Goal: Task Accomplishment & Management: Use online tool/utility

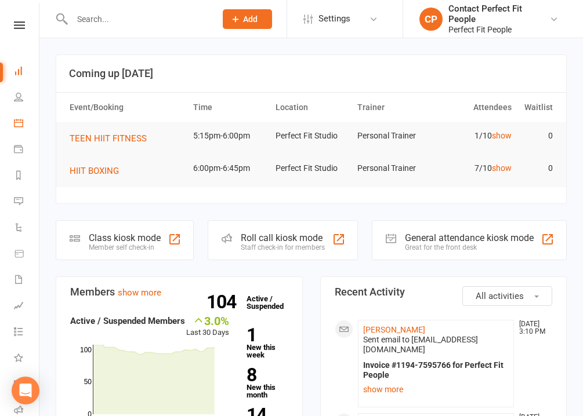
click at [20, 130] on link "Calendar" at bounding box center [27, 124] width 26 height 26
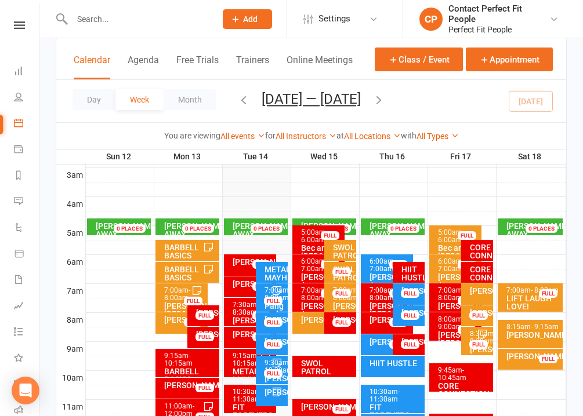
scroll to position [179, 0]
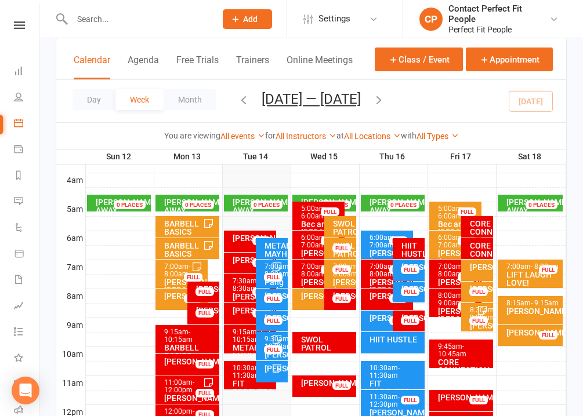
click at [348, 274] on div "7:00am - 8:00am" at bounding box center [342, 270] width 21 height 15
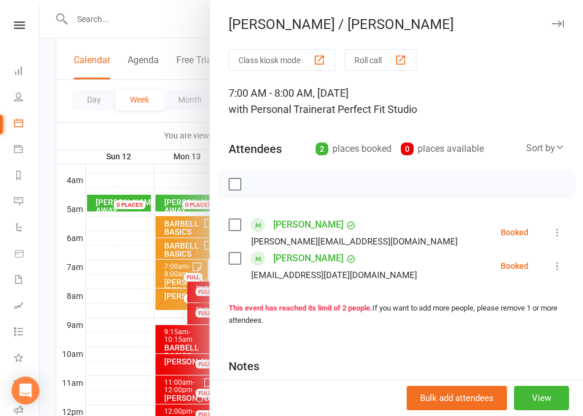
click at [561, 25] on icon "button" at bounding box center [558, 23] width 12 height 7
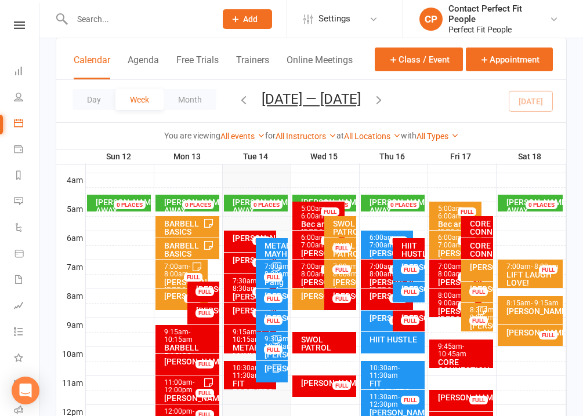
click at [240, 103] on icon "button" at bounding box center [243, 99] width 13 height 13
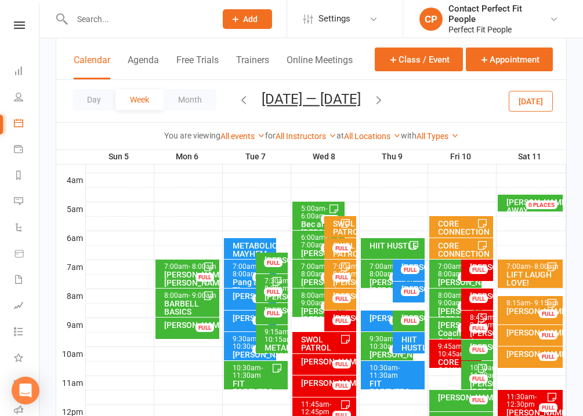
click at [336, 233] on div "SWOL PATROL" at bounding box center [342, 228] width 21 height 16
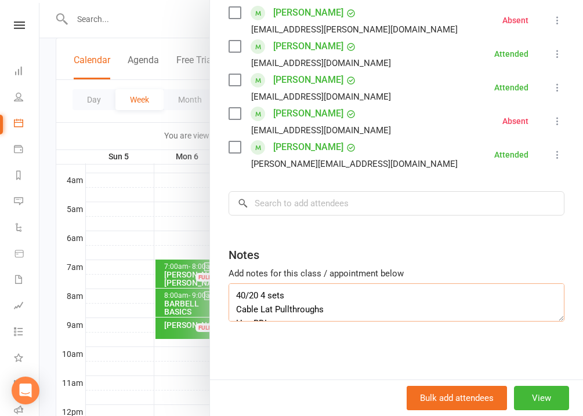
scroll to position [111, 0]
drag, startPoint x: 235, startPoint y: 296, endPoint x: 314, endPoint y: 380, distance: 116.1
click at [314, 380] on div "SWOL PATROL Class kiosk mode Roll call 5:30 AM - 6:15 AM, [DATE] with Personal …" at bounding box center [396, 208] width 374 height 416
click at [202, 26] on div at bounding box center [310, 208] width 543 height 416
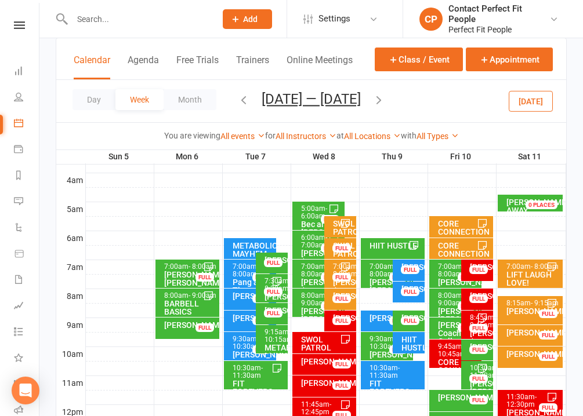
click at [374, 104] on icon "button" at bounding box center [378, 99] width 13 height 13
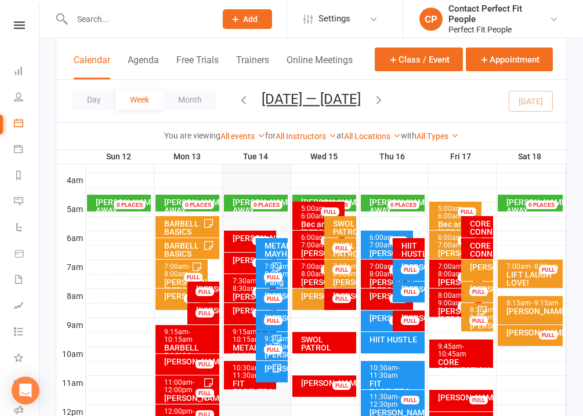
click at [342, 229] on div "SWOL PATROL" at bounding box center [342, 228] width 21 height 16
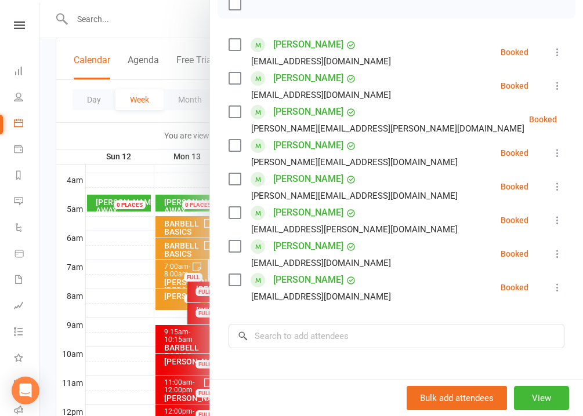
scroll to position [313, 0]
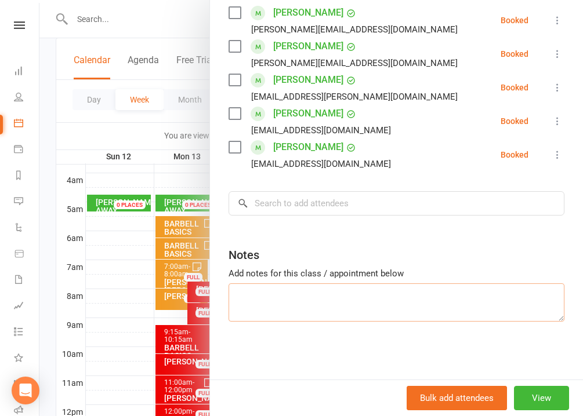
click at [270, 302] on textarea at bounding box center [397, 303] width 336 height 38
paste textarea "40/20 4 sets Cable Lat Pullthroughs Hex RDLs Plate Woodchops Bench DDB Press Su…"
click at [278, 307] on textarea "40/20 4 sets Cable Lat Pullthroughs Hex RDLs Plate Woodchops Bench DDB Press Su…" at bounding box center [397, 303] width 336 height 38
click at [333, 291] on textarea "40/20 4 sets Cable Lat Pullthroughs Hex B-stance DL Plate Woodchops Bench DDB P…" at bounding box center [397, 303] width 336 height 38
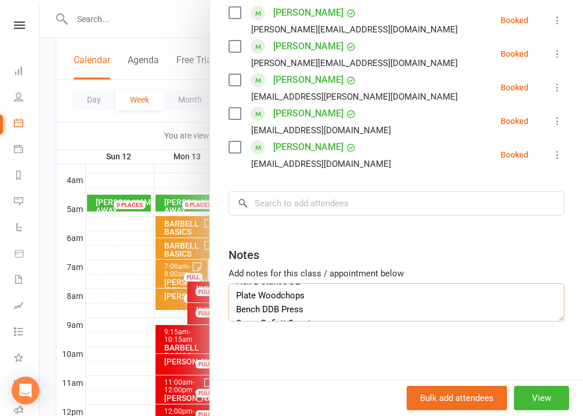
scroll to position [45, 0]
click at [327, 293] on textarea "40/20 4 sets Cable Rear Delt Cable Flys Hex B-stance DL Plate Woodchops Bench D…" at bounding box center [397, 303] width 336 height 38
click at [309, 307] on textarea "40/20 4 sets Cable Rear Delt Cable Flys Hex B-stance DL Bear Plank Knee Taps Be…" at bounding box center [397, 303] width 336 height 38
click at [325, 301] on textarea "40/20 4 sets Cable Rear Delt Cable Flys Hex B-stance DL Bear Plank Knee Taps Be…" at bounding box center [397, 303] width 336 height 38
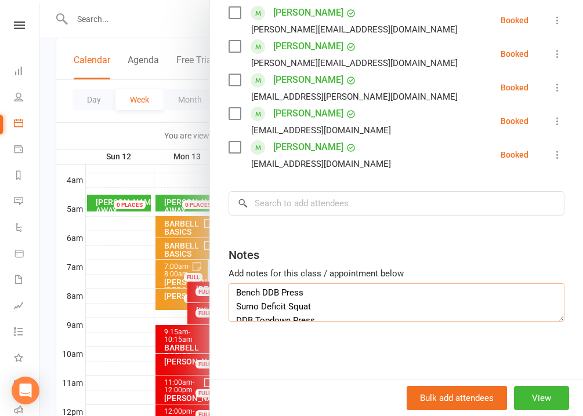
scroll to position [59, 0]
click at [313, 292] on textarea "40/20 4 sets Cable Rear Delt Cable Flys Hex B-stance DL Bear Plank Knee Taps Be…" at bounding box center [397, 303] width 336 height 38
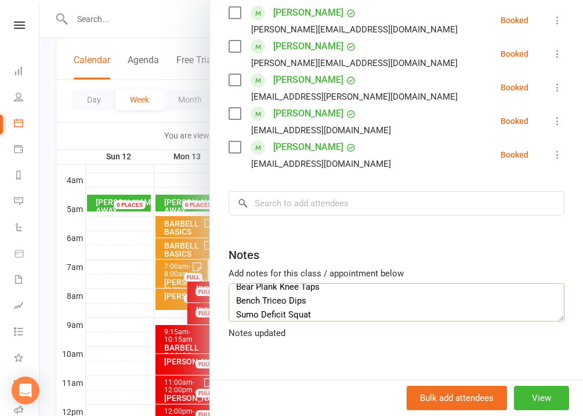
click at [285, 303] on textarea "40/20 4 sets Cable Rear Delt Cable Flys Hex B-stance DL Bear Plank Knee Taps Be…" at bounding box center [397, 303] width 336 height 38
click at [313, 295] on textarea "40/20 4 sets Cable Rear Delt Cable Flys Hex B-stance DL Bear Plank Knee Taps Be…" at bounding box center [397, 303] width 336 height 38
click at [286, 294] on textarea "40/20 4 sets Cable Rear Delt Cable Flys Hex B-stance DL Bear Plank Knee Taps Be…" at bounding box center [397, 303] width 336 height 38
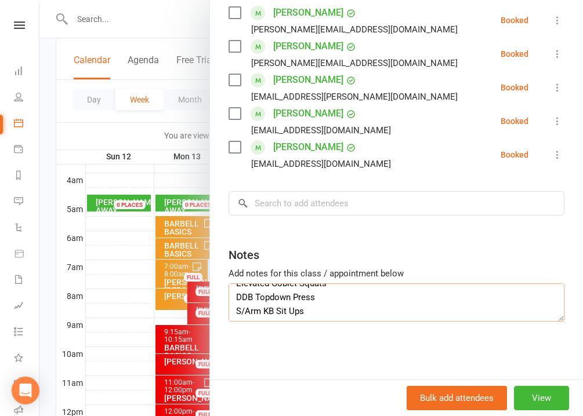
click at [317, 299] on textarea "40/20 4 sets Cable Rear Delt Cable Flys Hex B-stance DL Bear Plank Knee Taps Be…" at bounding box center [397, 303] width 336 height 38
drag, startPoint x: 309, startPoint y: 303, endPoint x: 260, endPoint y: 305, distance: 48.2
click at [262, 305] on textarea "40/20 4 sets Cable Rear Delt Cable Flys Hex B-stance DL Bear Plank Knee Taps Be…" at bounding box center [397, 303] width 336 height 38
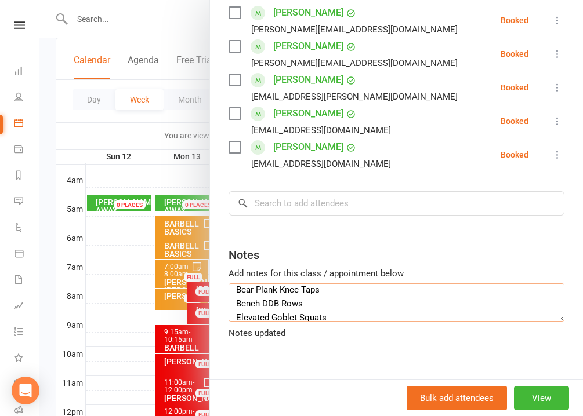
click at [263, 303] on textarea "40/20 4 sets Cable Rear Delt Cable Flys Hex B-stance DL Bear Plank Knee Taps Be…" at bounding box center [397, 303] width 336 height 38
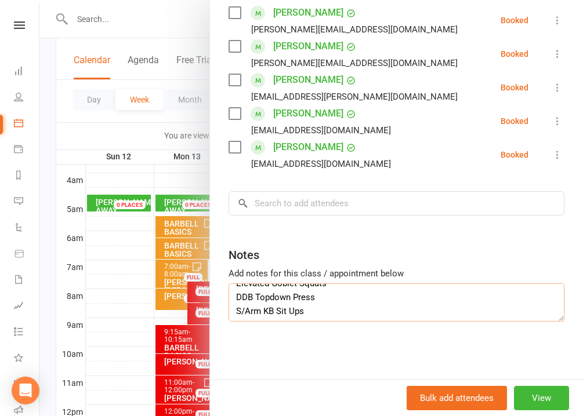
scroll to position [83, 0]
drag, startPoint x: 316, startPoint y: 299, endPoint x: 238, endPoint y: 299, distance: 77.7
click at [238, 299] on textarea "40/20 4 sets Cable Rear Delt Cable Flys Hex B-stance DL Bear Plank Knee Taps Be…" at bounding box center [397, 303] width 336 height 38
drag, startPoint x: 306, startPoint y: 303, endPoint x: 238, endPoint y: 303, distance: 67.9
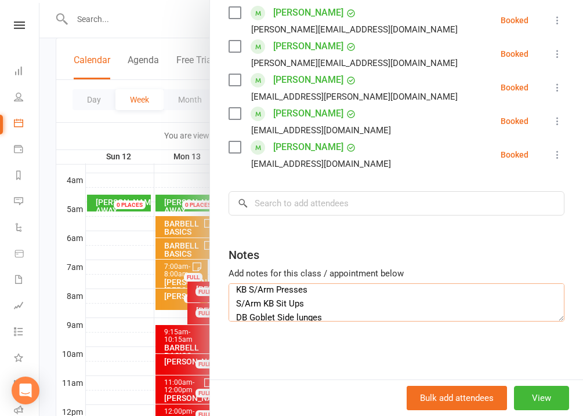
click at [238, 303] on textarea "40/20 4 sets Cable Rear Delt Cable Flys Hex B-stance DL Bear Plank Knee Taps Be…" at bounding box center [397, 303] width 336 height 38
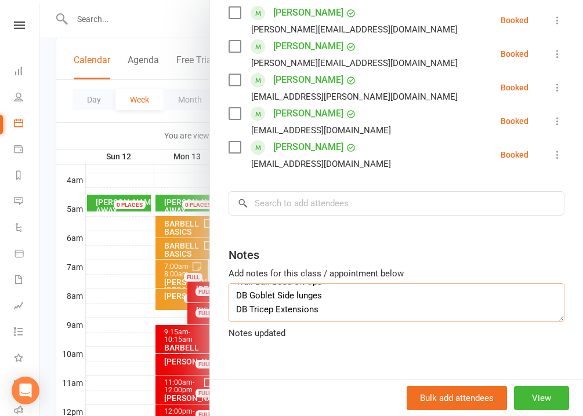
scroll to position [108, 0]
drag, startPoint x: 330, startPoint y: 301, endPoint x: 237, endPoint y: 303, distance: 92.8
click at [237, 303] on textarea "40/20 4 sets Cable Rear Delt Cable Flys Hex B-stance DL Bear Plank Knee Taps Be…" at bounding box center [397, 303] width 336 height 38
click at [334, 310] on textarea "40/20 4 sets Cable Rear Delt Cable Flys Hex B-stance DL Bear Plank Knee Taps Be…" at bounding box center [397, 303] width 336 height 38
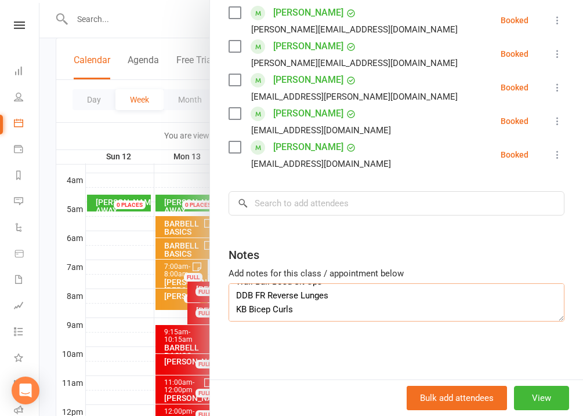
scroll to position [111, 0]
drag, startPoint x: 235, startPoint y: 297, endPoint x: 295, endPoint y: 313, distance: 61.9
click at [295, 313] on textarea "40/20 4 sets Cable Rear Delt Cable Flys Hex B-stance DL Bear Plank Knee Taps Be…" at bounding box center [397, 303] width 336 height 38
click at [328, 312] on textarea "40/20 4 sets Cable Rear Delt Cable Flys Hex B-stance DL Bear Plank Knee Taps Be…" at bounding box center [397, 303] width 336 height 38
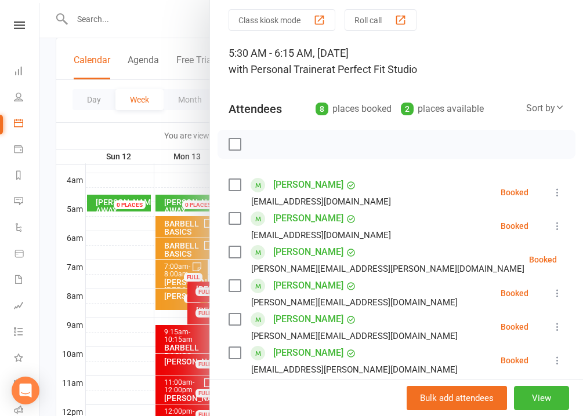
scroll to position [0, 0]
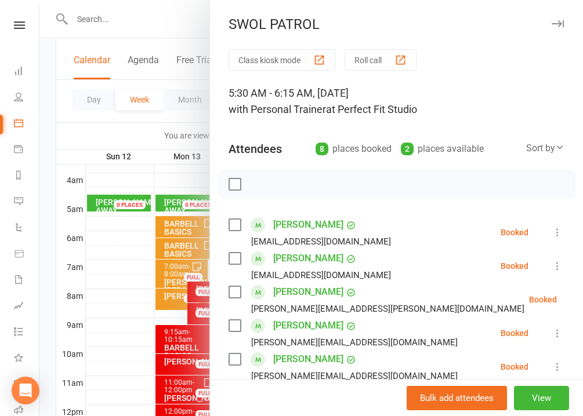
type textarea "40/20 4 sets Cable Rear Delt Cable Flys Hex B-stance DL Bear Plank Knee Taps Be…"
click at [553, 24] on icon "button" at bounding box center [558, 23] width 12 height 7
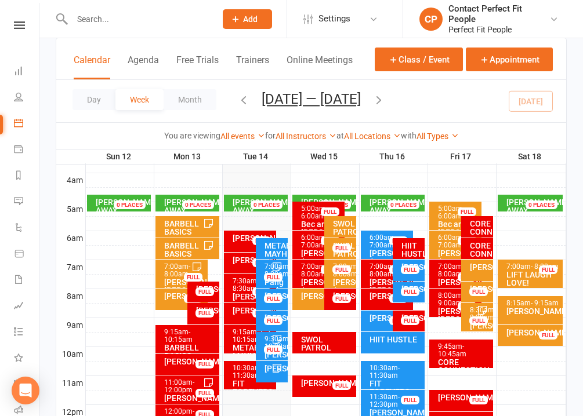
click at [331, 253] on div "SWOL PATROL FULL" at bounding box center [340, 248] width 32 height 21
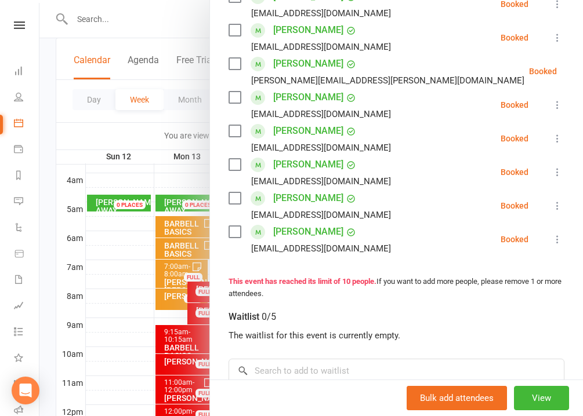
scroll to position [463, 0]
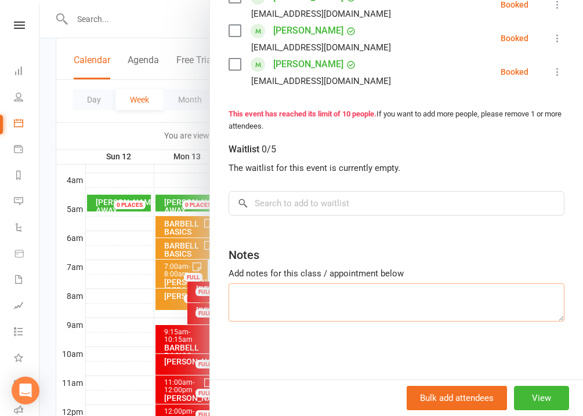
click at [295, 296] on textarea at bounding box center [397, 303] width 336 height 38
paste textarea "40/20 4 sets Cable Rear Delt Cable Flys Hex B-stance DL Bear Plank Knee Taps Be…"
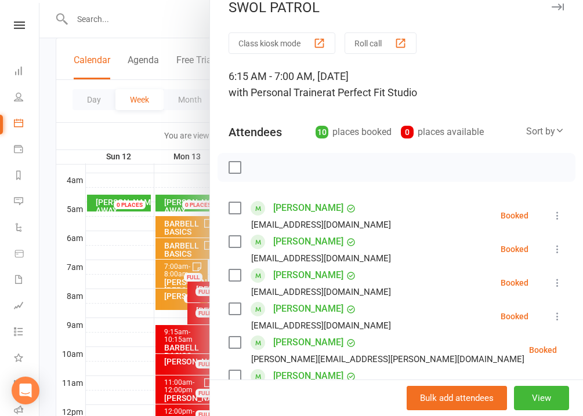
scroll to position [0, 0]
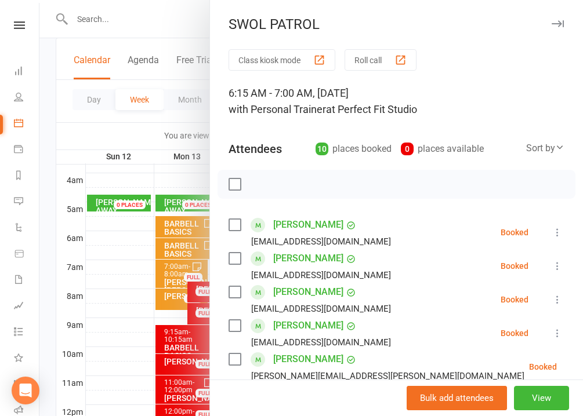
type textarea "40/20 4 sets Cable Rear Delt Cable Flys Hex B-stance DL Bear Plank Knee Taps Be…"
click at [553, 23] on icon "button" at bounding box center [558, 23] width 12 height 7
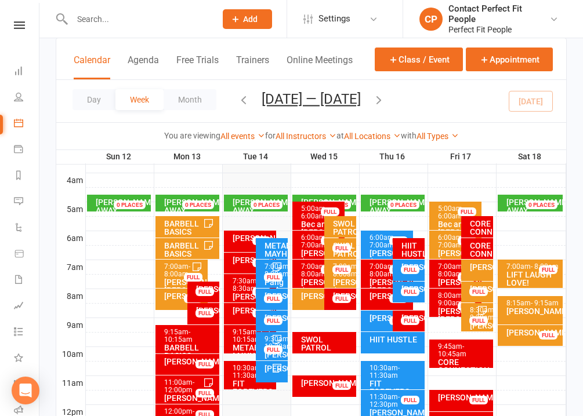
click at [347, 277] on div "7:00am - 8:00am" at bounding box center [342, 270] width 21 height 15
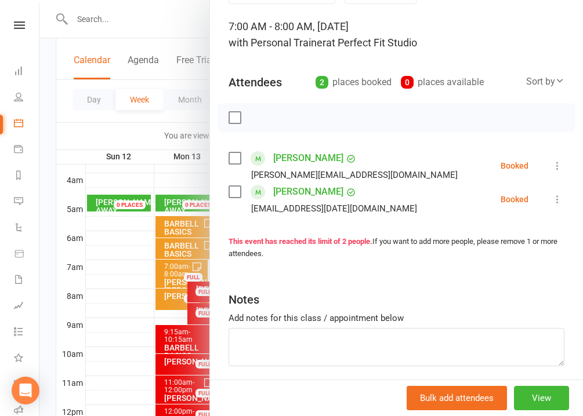
scroll to position [111, 0]
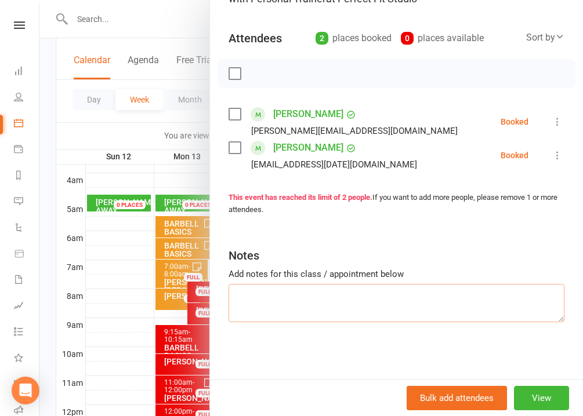
click at [286, 293] on textarea at bounding box center [397, 303] width 336 height 38
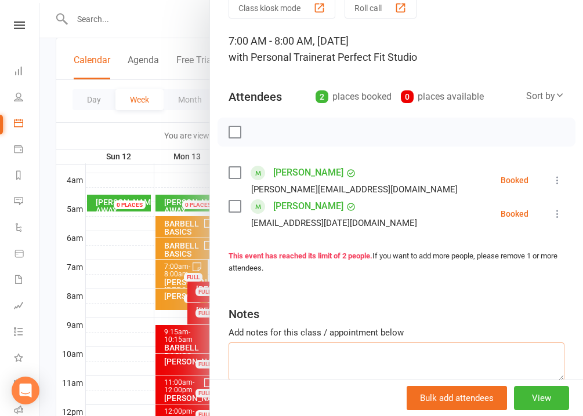
scroll to position [0, 0]
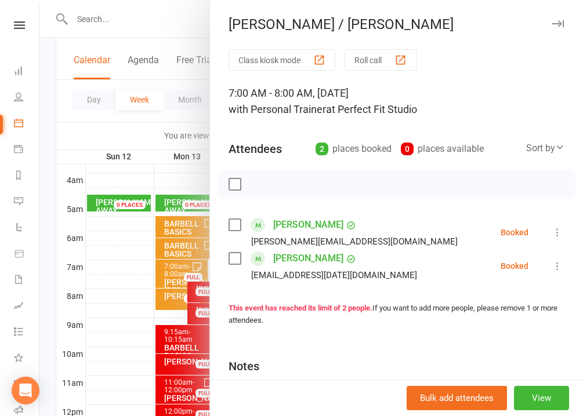
click at [560, 21] on icon "button" at bounding box center [558, 23] width 12 height 7
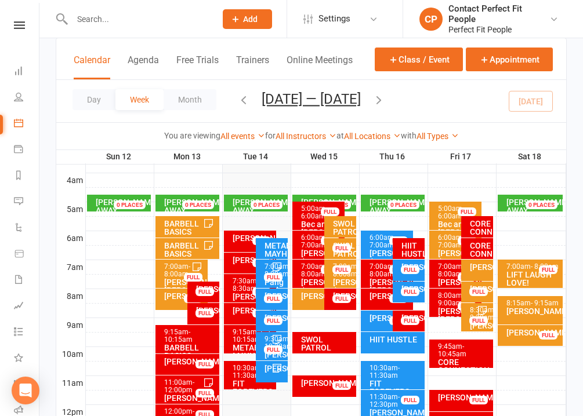
click at [240, 103] on icon "button" at bounding box center [243, 99] width 13 height 13
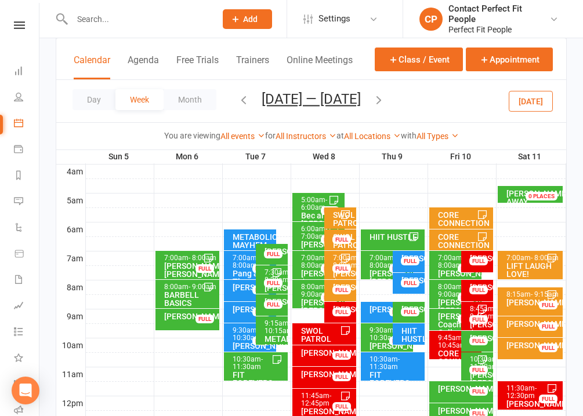
scroll to position [190, 0]
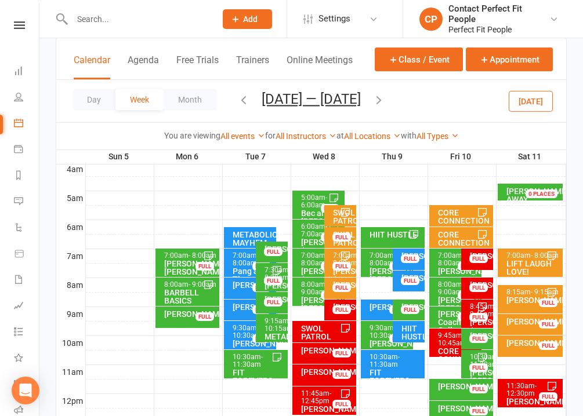
click at [349, 259] on icon at bounding box center [345, 256] width 9 height 9
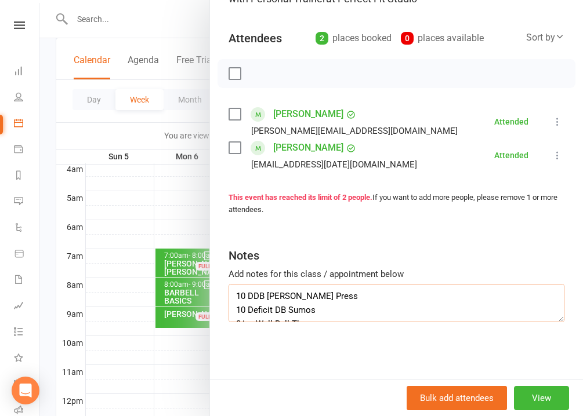
scroll to position [125, 0]
drag, startPoint x: 239, startPoint y: 296, endPoint x: 293, endPoint y: 339, distance: 69.4
click at [293, 339] on div "Class kiosk mode Roll call 7:00 AM - 8:00 AM, [DATE] with Personal Trainer at P…" at bounding box center [396, 160] width 373 height 442
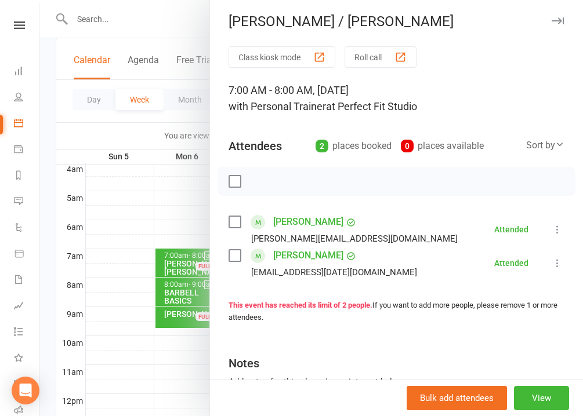
scroll to position [0, 0]
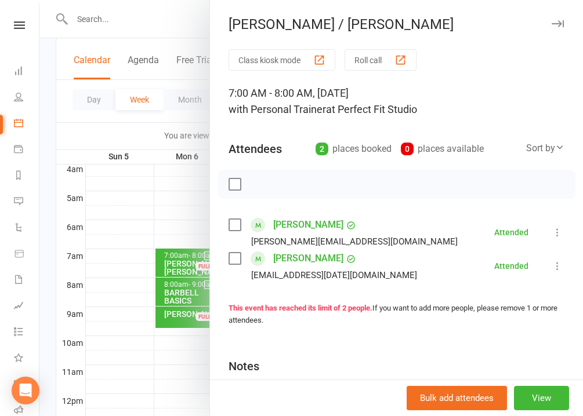
click at [556, 25] on icon "button" at bounding box center [558, 23] width 12 height 7
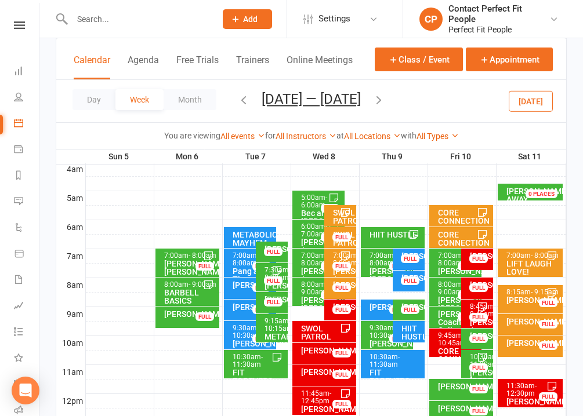
click at [378, 98] on icon "button" at bounding box center [378, 99] width 13 height 13
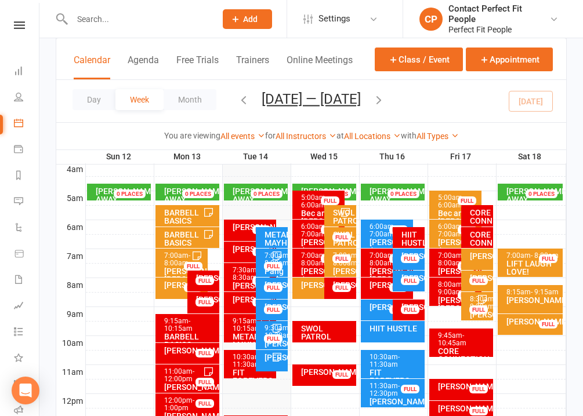
click at [347, 255] on div "FULL" at bounding box center [341, 259] width 19 height 9
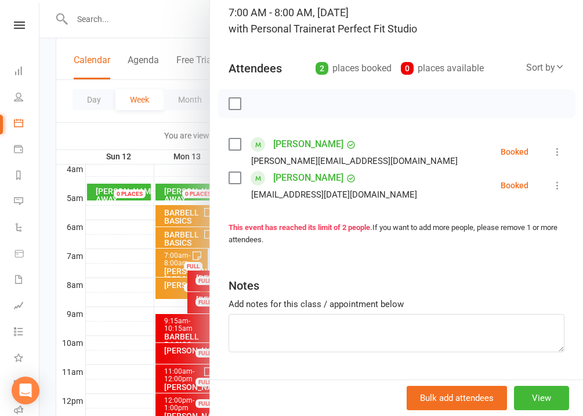
scroll to position [111, 0]
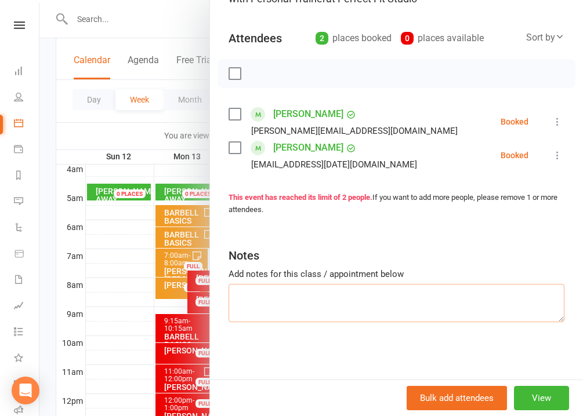
click at [284, 309] on textarea at bounding box center [397, 303] width 336 height 38
paste textarea "0 DDB [PERSON_NAME] Press 10 Deficit DB Sumos 8/es Wall Ball Throws 10 DDB Fron…"
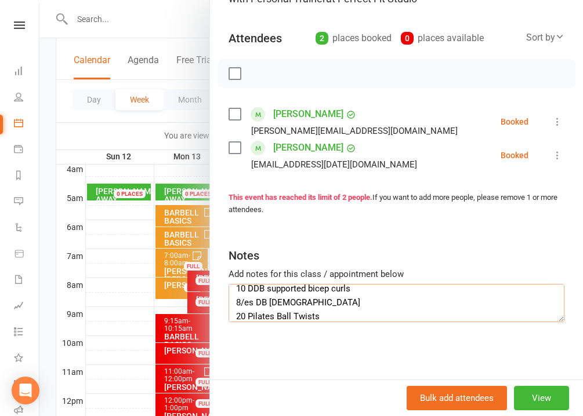
scroll to position [0, 0]
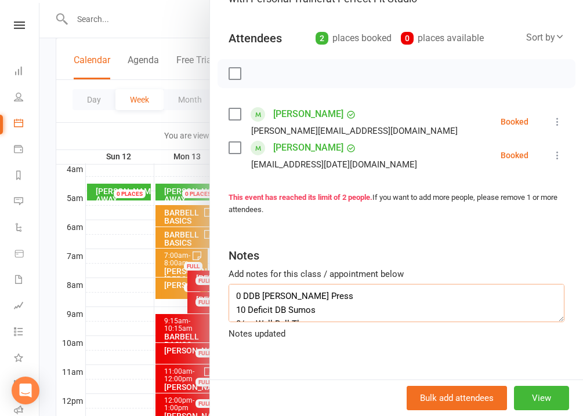
click at [235, 298] on textarea "0 DDB [PERSON_NAME] Press 10 Deficit DB Sumos 8/es Wall Ball Throws 10 DDB Fron…" at bounding box center [397, 303] width 336 height 38
click at [320, 299] on textarea "10 DDB [PERSON_NAME] Press 10 Deficit DB Sumos 8/es Wall Ball Throws 10 DDB Fro…" at bounding box center [397, 303] width 336 height 38
drag, startPoint x: 320, startPoint y: 299, endPoint x: 249, endPoint y: 297, distance: 71.4
click at [249, 297] on textarea "10 DDB [PERSON_NAME] Press 10 Deficit DB Sumos 8/es Wall Ball Throws 10 DDB Fro…" at bounding box center [397, 303] width 336 height 38
click at [324, 299] on textarea "10 Cable Lat 10 Deficit DB Sumos 8/es Wall Ball Throws 10 DDB Front Raises 10 H…" at bounding box center [397, 303] width 336 height 38
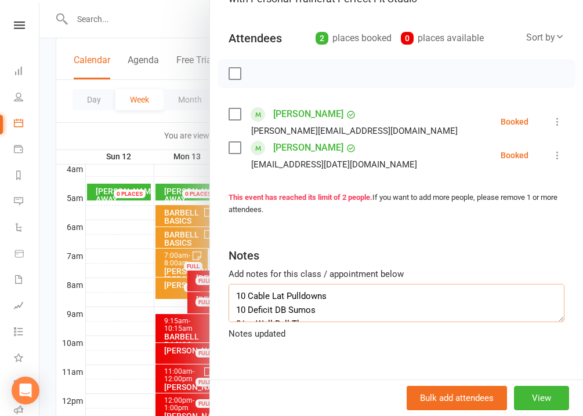
scroll to position [12, 0]
click at [322, 302] on textarea "10 Cable Lat Pulldowns 10 Deficit DB Sumos 8/es Wall Ball Throws 10 DDB Front R…" at bounding box center [397, 303] width 336 height 38
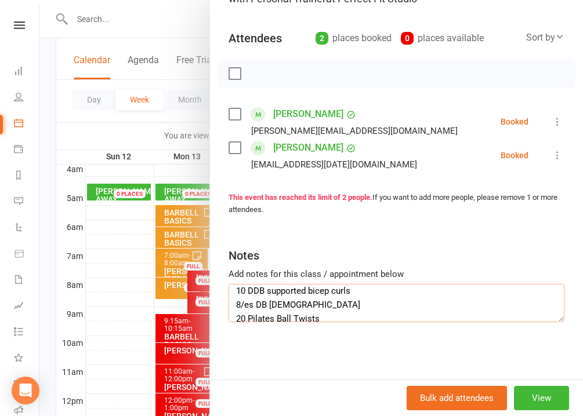
scroll to position [117, 0]
click at [358, 297] on textarea "10 Cable Lat Pulldowns 10 Deficit DB Sumos 8/es Wall Ball Throws 10 BB Upright …" at bounding box center [397, 303] width 336 height 38
click at [354, 285] on textarea "10 Cable Lat Pulldowns 10 Deficit DB Sumos 8/es Wall Ball Throws 10 BB Upright …" at bounding box center [397, 303] width 336 height 38
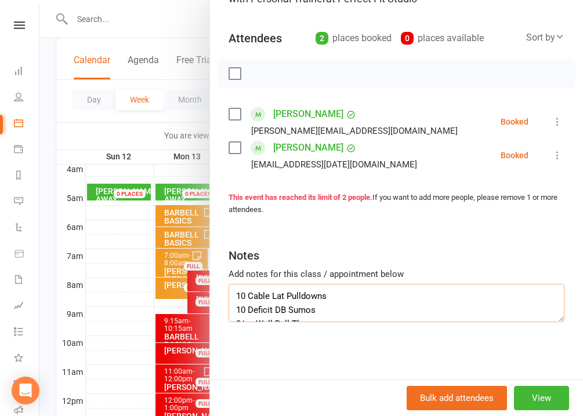
scroll to position [13, 0]
click at [337, 299] on textarea "10 Cable Lat Pulldowns 10 Deficit DB Sumos 8/es Wall Ball Throws 10 BB Upright …" at bounding box center [397, 303] width 336 height 38
drag, startPoint x: 337, startPoint y: 299, endPoint x: 250, endPoint y: 298, distance: 87.0
click at [250, 298] on textarea "10 Cable Lat Pulldowns 10 Deficit DB Sumos 8/es Wall Ball Throws 10 BB Upright …" at bounding box center [397, 303] width 336 height 38
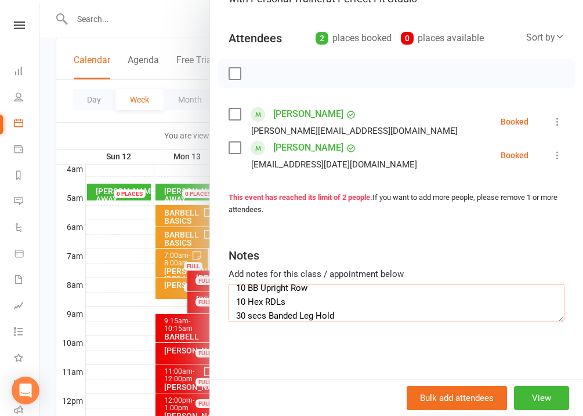
click at [305, 302] on textarea "10 Cable Lat Pulldowns 10 BB Box Hip Thrusts 8/es Wall Ball Throws 10 BB Uprigh…" at bounding box center [397, 303] width 336 height 38
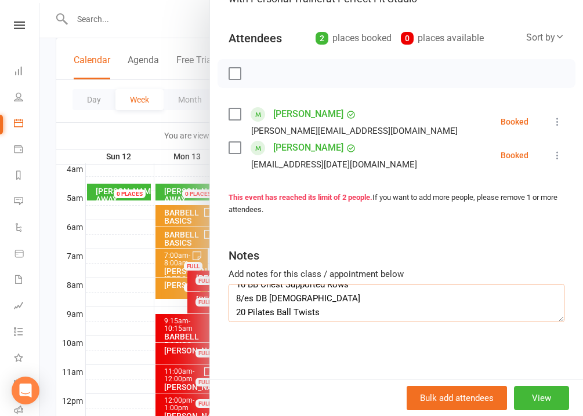
click at [331, 302] on textarea "10 Cable Lat Pulldowns 10 BB Box Hip Thrusts 8/es Wall Ball Throws 10 BB Uprigh…" at bounding box center [397, 303] width 336 height 38
click at [333, 313] on textarea "10 Cable Lat Pulldowns 10 BB Box Hip Thrusts 8/es Wall Ball Throws 10 BB Uprigh…" at bounding box center [397, 303] width 336 height 38
drag, startPoint x: 333, startPoint y: 313, endPoint x: 238, endPoint y: 308, distance: 95.8
click at [238, 309] on textarea "10 Cable Lat Pulldowns 10 BB Box Hip Thrusts 8/es Wall Ball Throws 10 BB Uprigh…" at bounding box center [397, 303] width 336 height 38
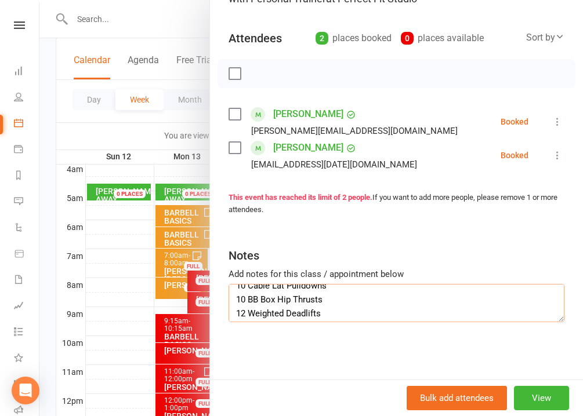
click at [249, 314] on textarea "10 Cable Lat Pulldowns 10 BB Box Hip Thrusts 12 Weighted Deadlifts 10 BB Uprigh…" at bounding box center [397, 303] width 336 height 38
drag, startPoint x: 325, startPoint y: 314, endPoint x: 237, endPoint y: 313, distance: 88.8
click at [237, 313] on textarea "10 Cable Lat Pulldowns 10 BB Box Hip Thrusts 12 Weighted Deadlifts 10 BB Uprigh…" at bounding box center [397, 303] width 336 height 38
drag, startPoint x: 264, startPoint y: 312, endPoint x: 237, endPoint y: 313, distance: 27.3
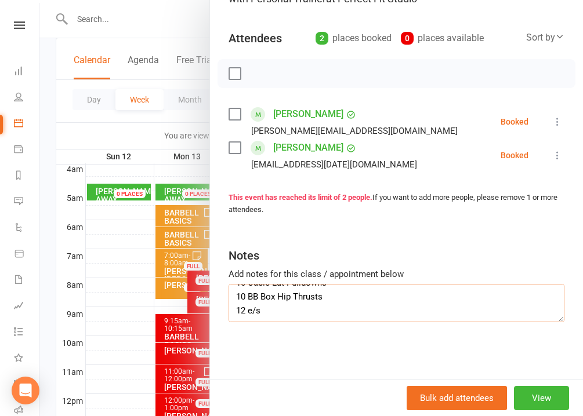
click at [237, 313] on textarea "10 Cable Lat Pulldowns 10 BB Box Hip Thrusts 12 e/s 10 BB Upright Row 10 Hex B-…" at bounding box center [397, 303] width 336 height 38
drag, startPoint x: 350, startPoint y: 313, endPoint x: 237, endPoint y: 309, distance: 113.7
click at [237, 309] on textarea "10 Cable Lat Pulldowns 10 BB Box Hip Thrusts 30 Ball Russian Twists 10 BB Uprig…" at bounding box center [397, 303] width 336 height 38
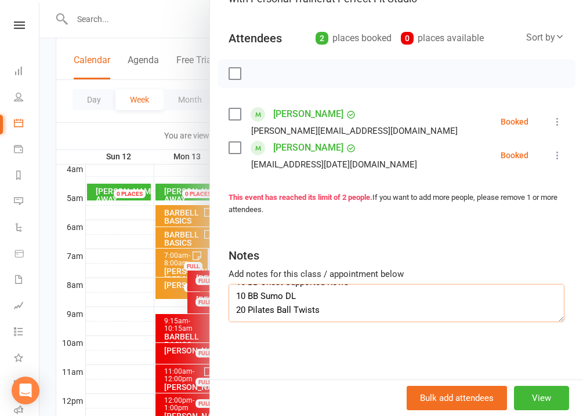
drag, startPoint x: 328, startPoint y: 309, endPoint x: 248, endPoint y: 310, distance: 79.5
click at [248, 310] on textarea "10 Cable Lat Pulldowns 10 BB Box Hip Thrusts 30 Ball Russian Twists 10 BB Uprig…" at bounding box center [397, 303] width 336 height 38
drag, startPoint x: 238, startPoint y: 296, endPoint x: 338, endPoint y: 313, distance: 101.7
click at [338, 313] on textarea "10 Cable Lat Pulldowns 10 BB Box Hip Thrusts 30 Ball Russian Twists 10 BB Uprig…" at bounding box center [397, 303] width 336 height 38
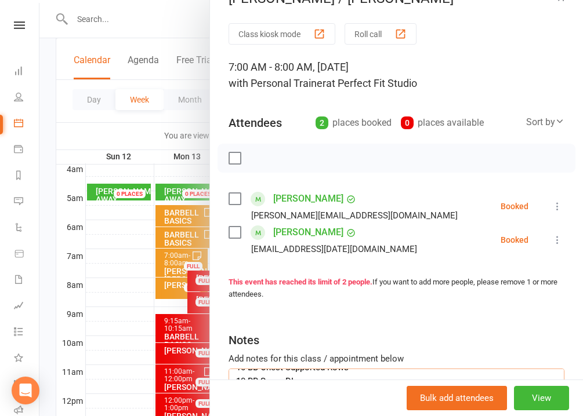
scroll to position [0, 0]
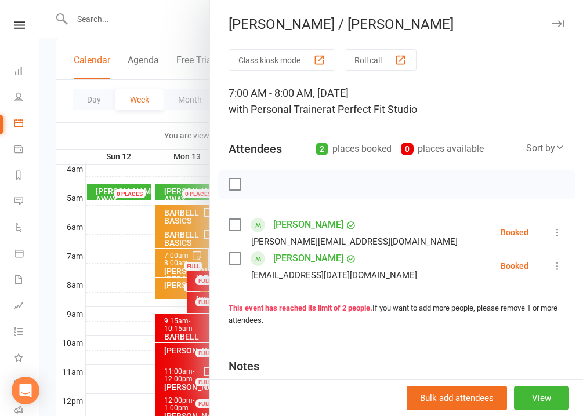
type textarea "10 Cable Lat Pulldowns 10 BB Box Hip Thrusts 30 Ball Russian Twists 10 BB Uprig…"
click at [558, 26] on icon "button" at bounding box center [558, 23] width 12 height 7
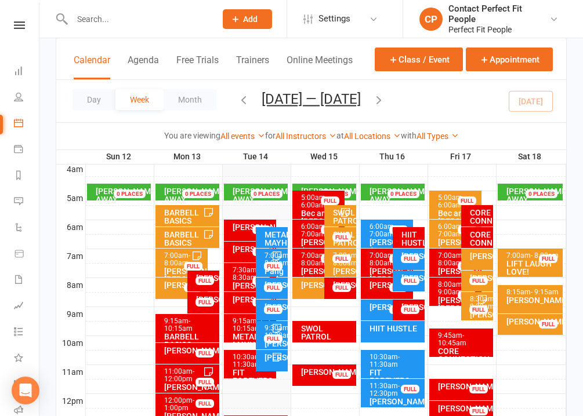
click at [314, 289] on div "[PERSON_NAME]" at bounding box center [321, 285] width 42 height 8
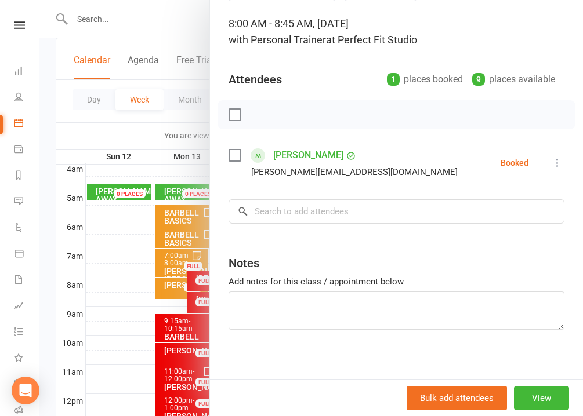
scroll to position [78, 0]
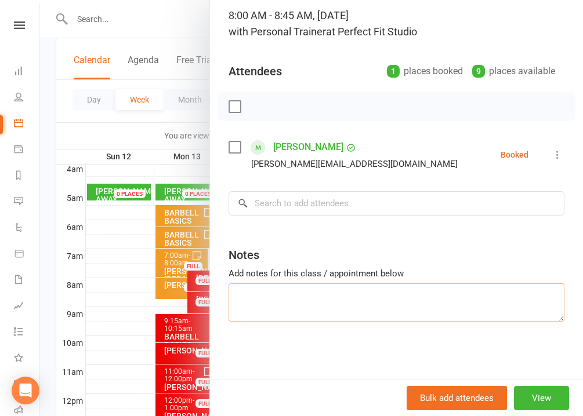
click at [310, 299] on textarea at bounding box center [397, 303] width 336 height 38
paste textarea "10 Cable Lat Pulldowns 10 BB Box Hip Thrusts 30 Ball Russian Twists 10 BB Uprig…"
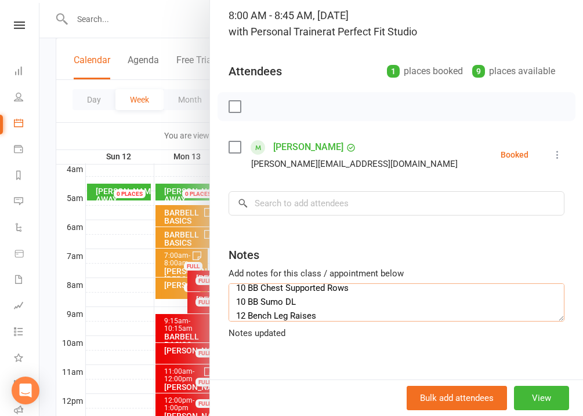
scroll to position [0, 0]
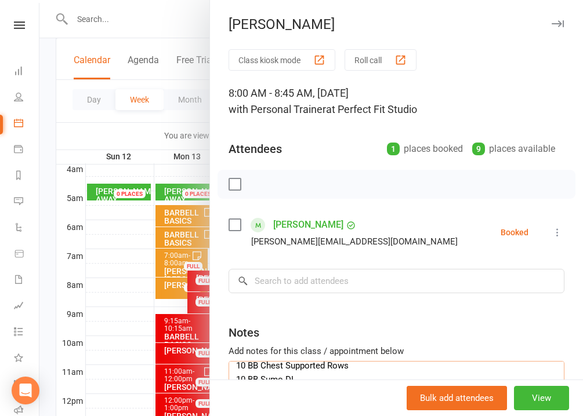
type textarea "10 Cable Lat Pulldowns 10 BB Box Hip Thrusts 30 Ball Russian Twists 10 BB Uprig…"
click at [560, 24] on icon "button" at bounding box center [558, 23] width 12 height 7
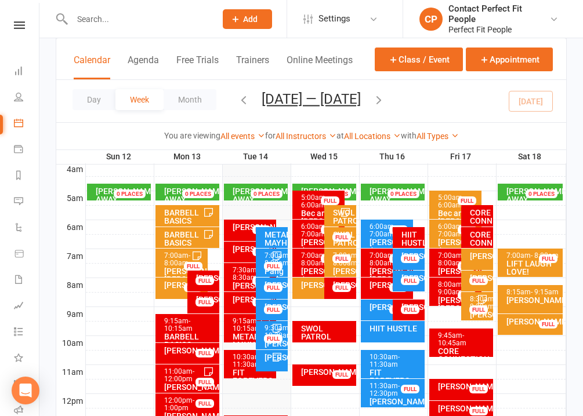
click at [342, 267] on span "- 8:00am" at bounding box center [346, 260] width 26 height 16
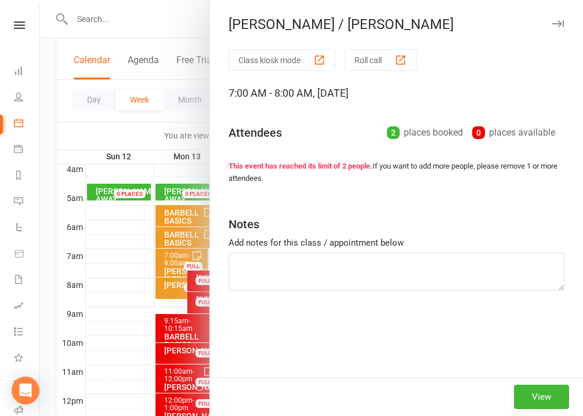
type textarea "10 Cable Lat Pulldowns 10 BB Box Hip Thrusts 30 Ball Russian Twists 10 BB Uprig…"
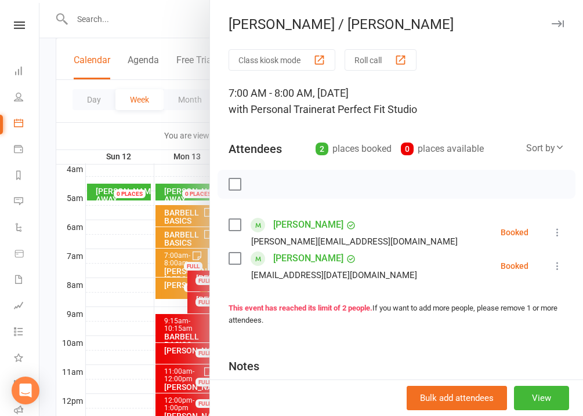
click at [554, 23] on icon "button" at bounding box center [558, 23] width 12 height 7
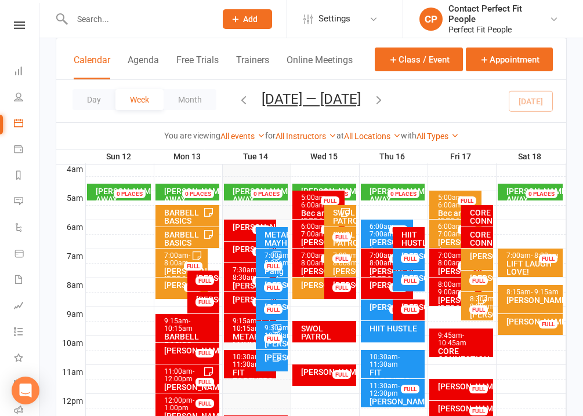
click at [312, 289] on div "[PERSON_NAME]" at bounding box center [321, 285] width 42 height 8
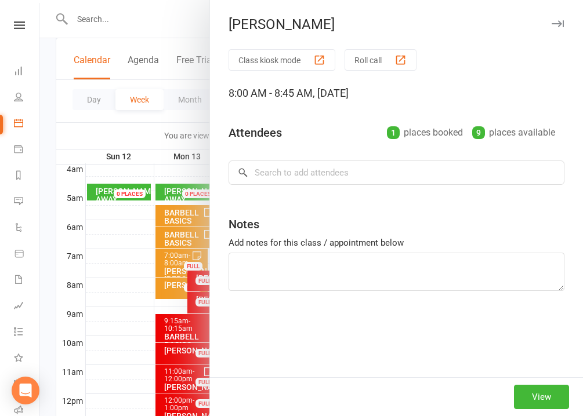
type textarea "10 Cable Lat Pulldowns 10 BB Box Hip Thrusts 30 Ball Russian Twists 10 BB Uprig…"
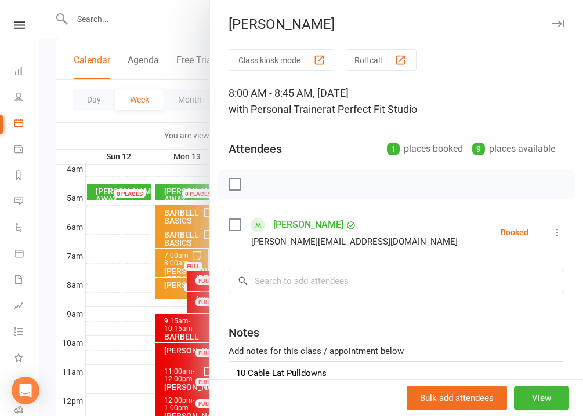
click at [561, 21] on icon "button" at bounding box center [558, 23] width 12 height 7
